Goal: Transaction & Acquisition: Purchase product/service

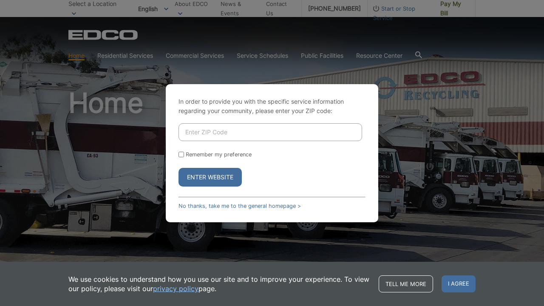
click at [258, 129] on input "Enter ZIP Code" at bounding box center [271, 132] width 184 height 18
type input "92028"
click at [202, 176] on button "Enter Website" at bounding box center [210, 177] width 63 height 19
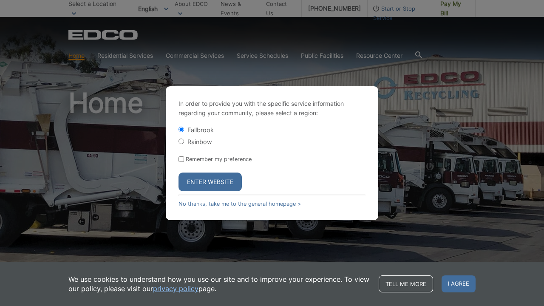
click at [204, 182] on button "Enter Website" at bounding box center [210, 182] width 63 height 19
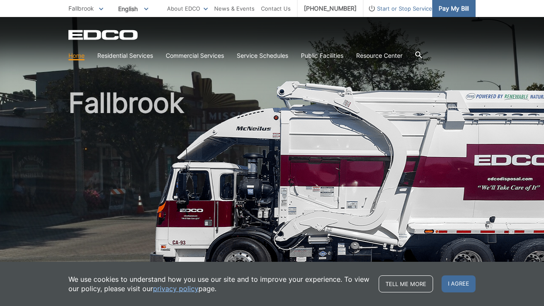
click at [443, 9] on span "Pay My Bill" at bounding box center [454, 8] width 30 height 9
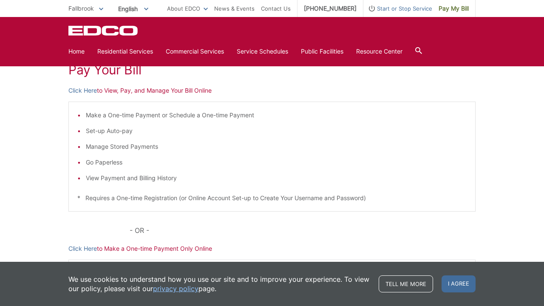
scroll to position [125, 0]
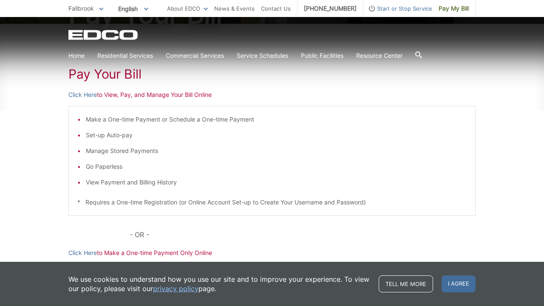
click at [191, 96] on p "Click Here to View, Pay, and Manage Your Bill Online" at bounding box center [271, 94] width 407 height 9
click at [88, 97] on link "Click Here" at bounding box center [82, 94] width 28 height 9
